Goal: Obtain resource: Obtain resource

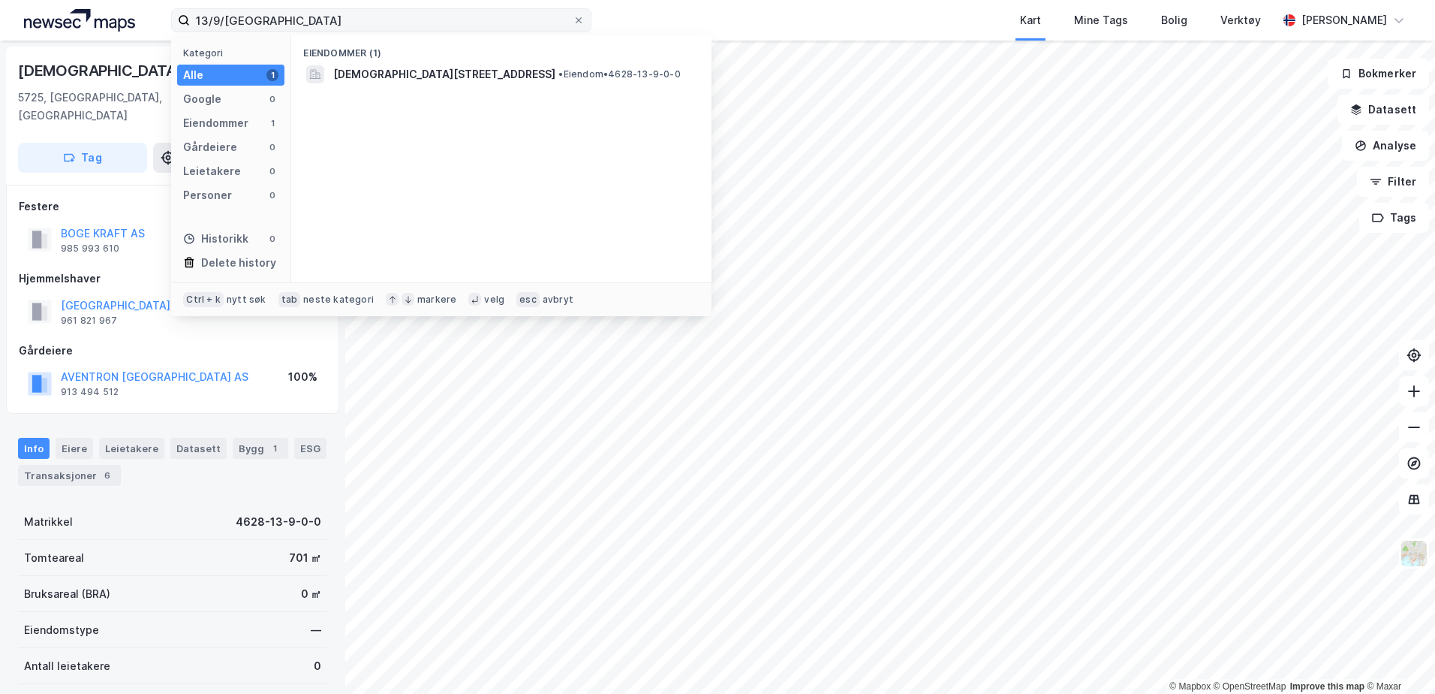
click at [423, 21] on input "13/9/vaksdal" at bounding box center [381, 20] width 383 height 23
type input "37/29/1 gratangen"
click at [517, 75] on span "• Festetomt • 5516-37-29-1-0" at bounding box center [493, 74] width 137 height 12
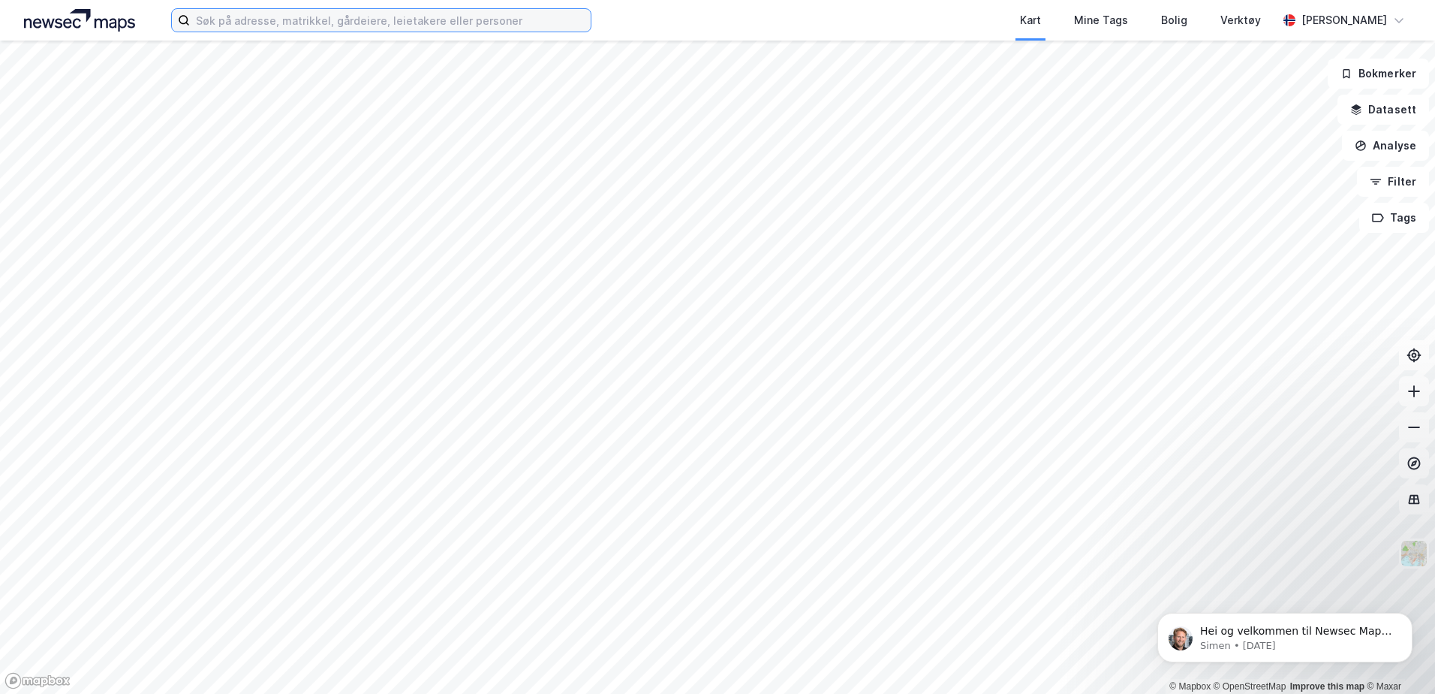
click at [400, 27] on input at bounding box center [390, 20] width 401 height 23
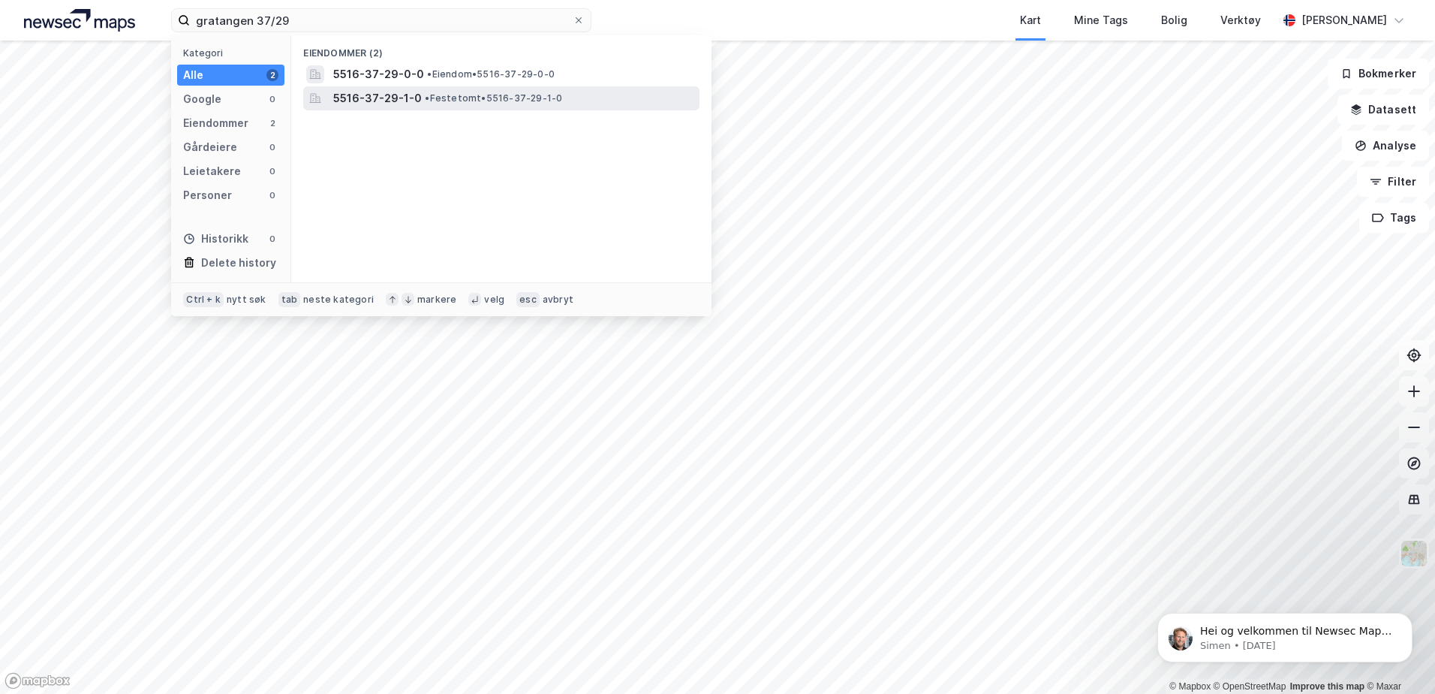
click at [435, 102] on span "• Festetomt • 5516-37-29-1-0" at bounding box center [493, 98] width 137 height 12
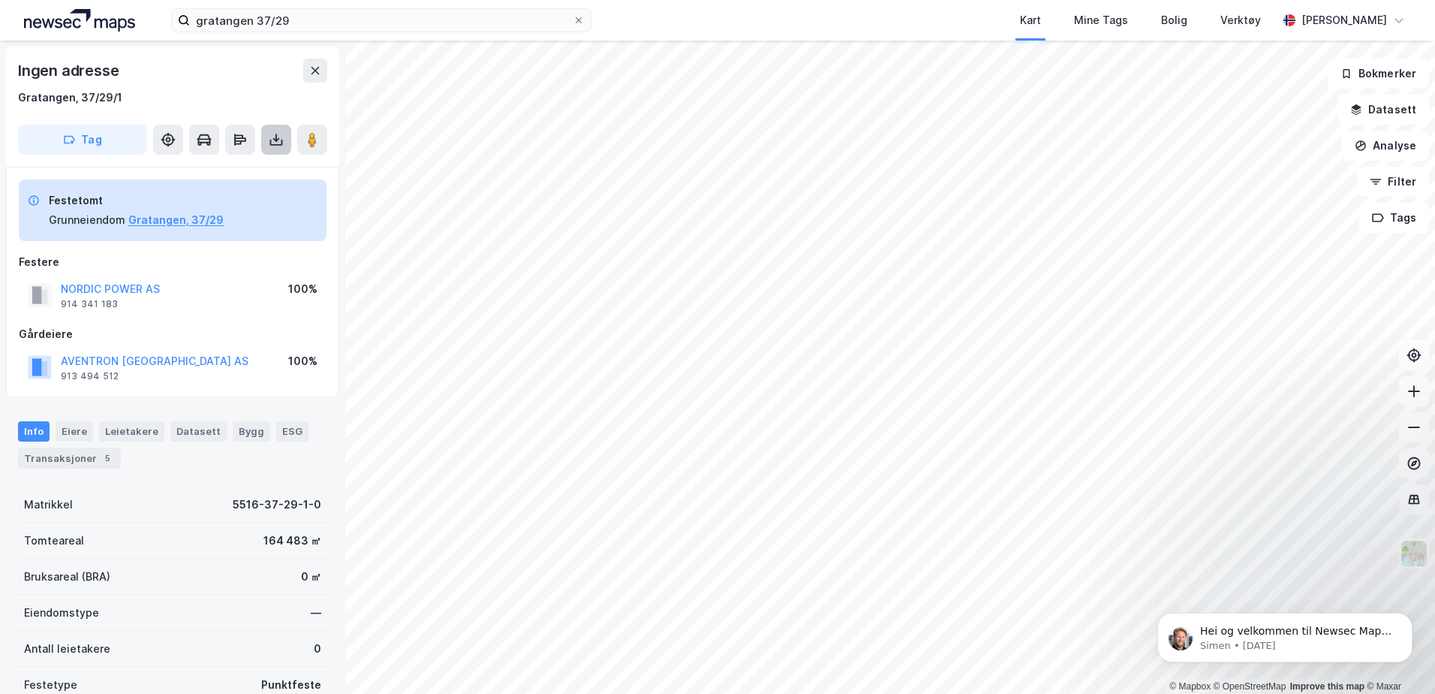
click at [278, 135] on icon at bounding box center [276, 139] width 15 height 15
click at [224, 170] on div "Last ned grunnbok" at bounding box center [201, 170] width 87 height 12
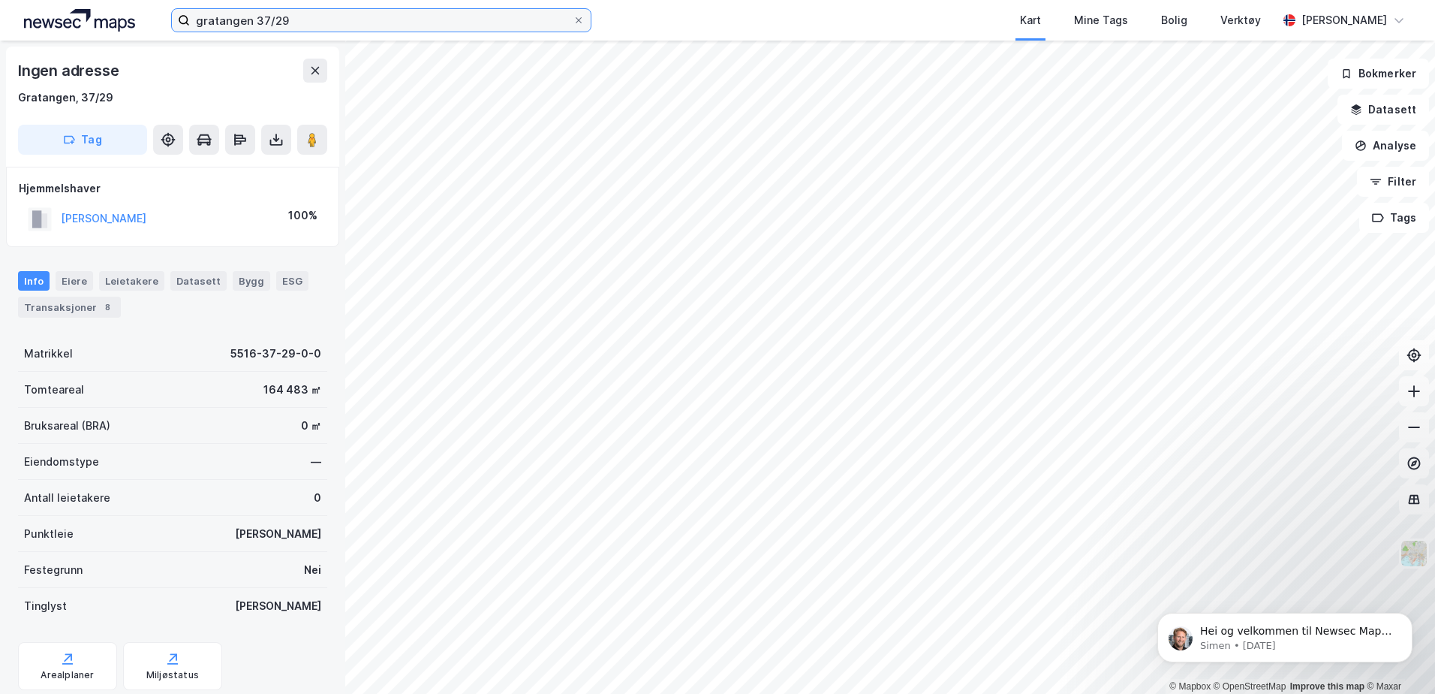
click at [335, 20] on input "gratangen 37/29" at bounding box center [381, 20] width 383 height 23
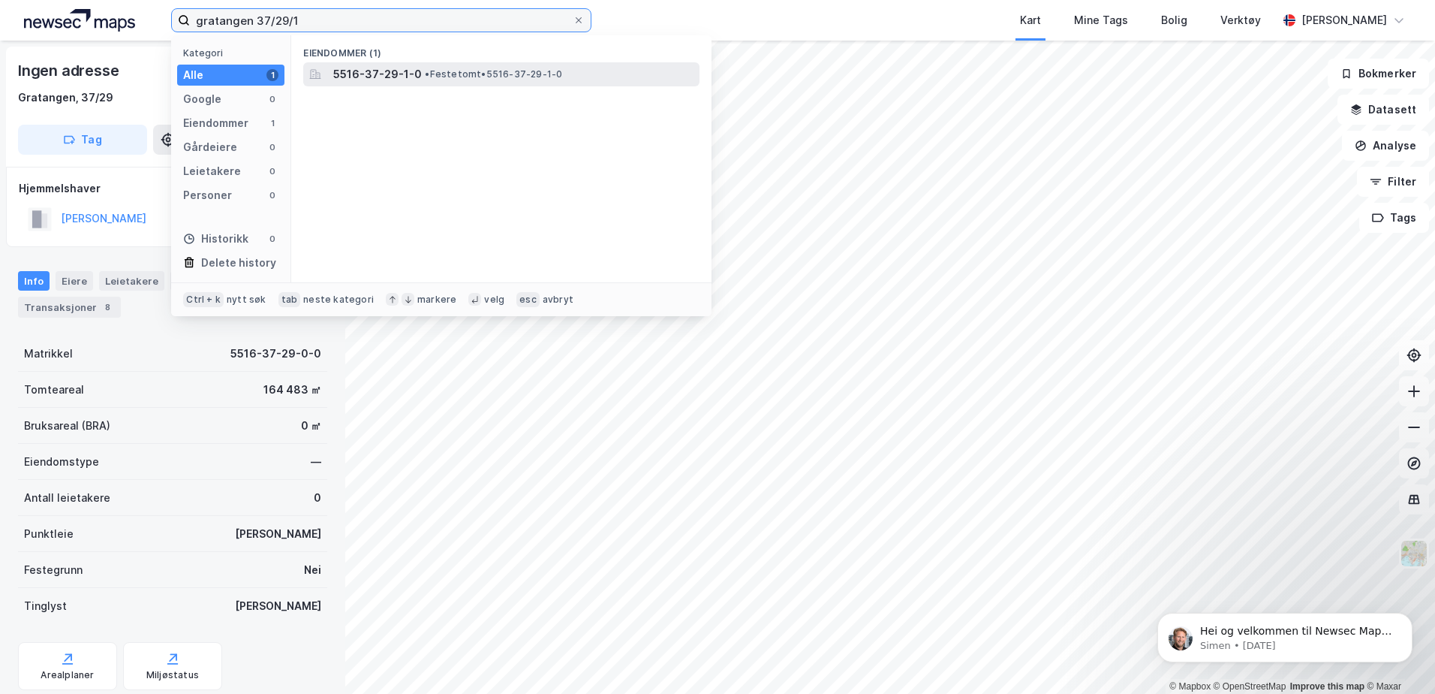
type input "gratangen 37/29/1"
click at [448, 75] on span "• Festetomt • 5516-37-29-1-0" at bounding box center [493, 74] width 137 height 12
